Goal: Browse casually

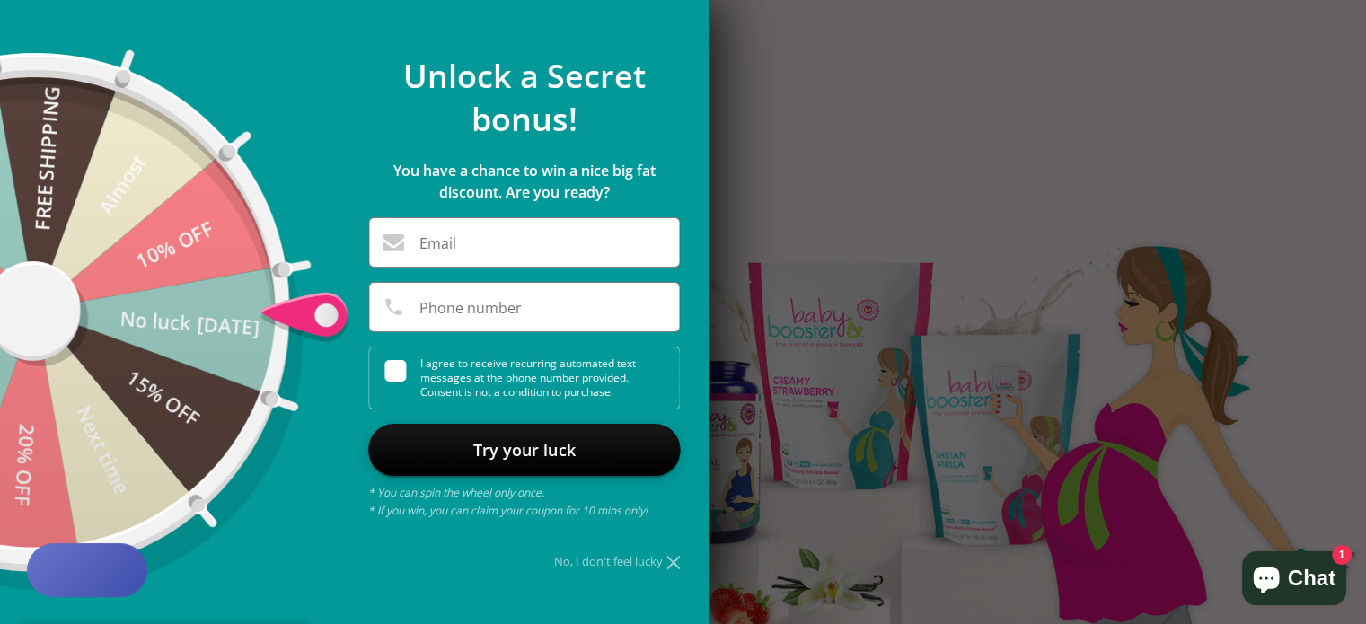
click at [666, 559] on div "No, I don't feel lucky" at bounding box center [524, 562] width 312 height 12
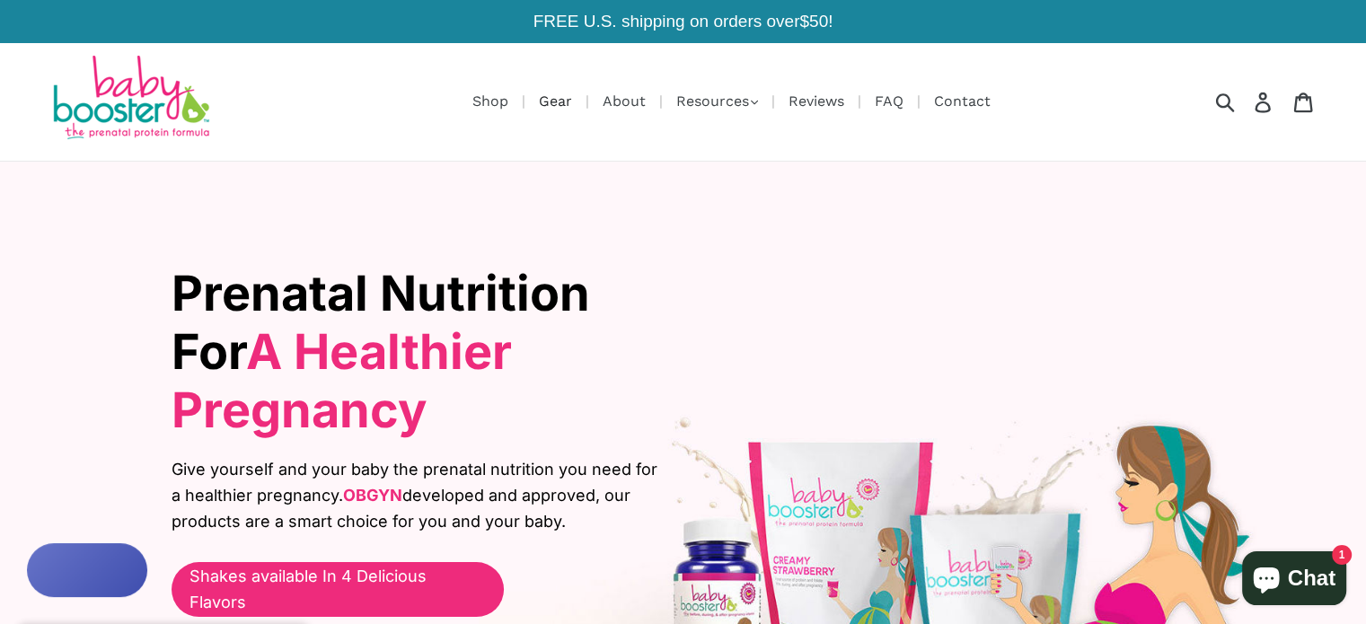
click at [559, 93] on link "Gear" at bounding box center [555, 101] width 51 height 22
